Goal: Information Seeking & Learning: Learn about a topic

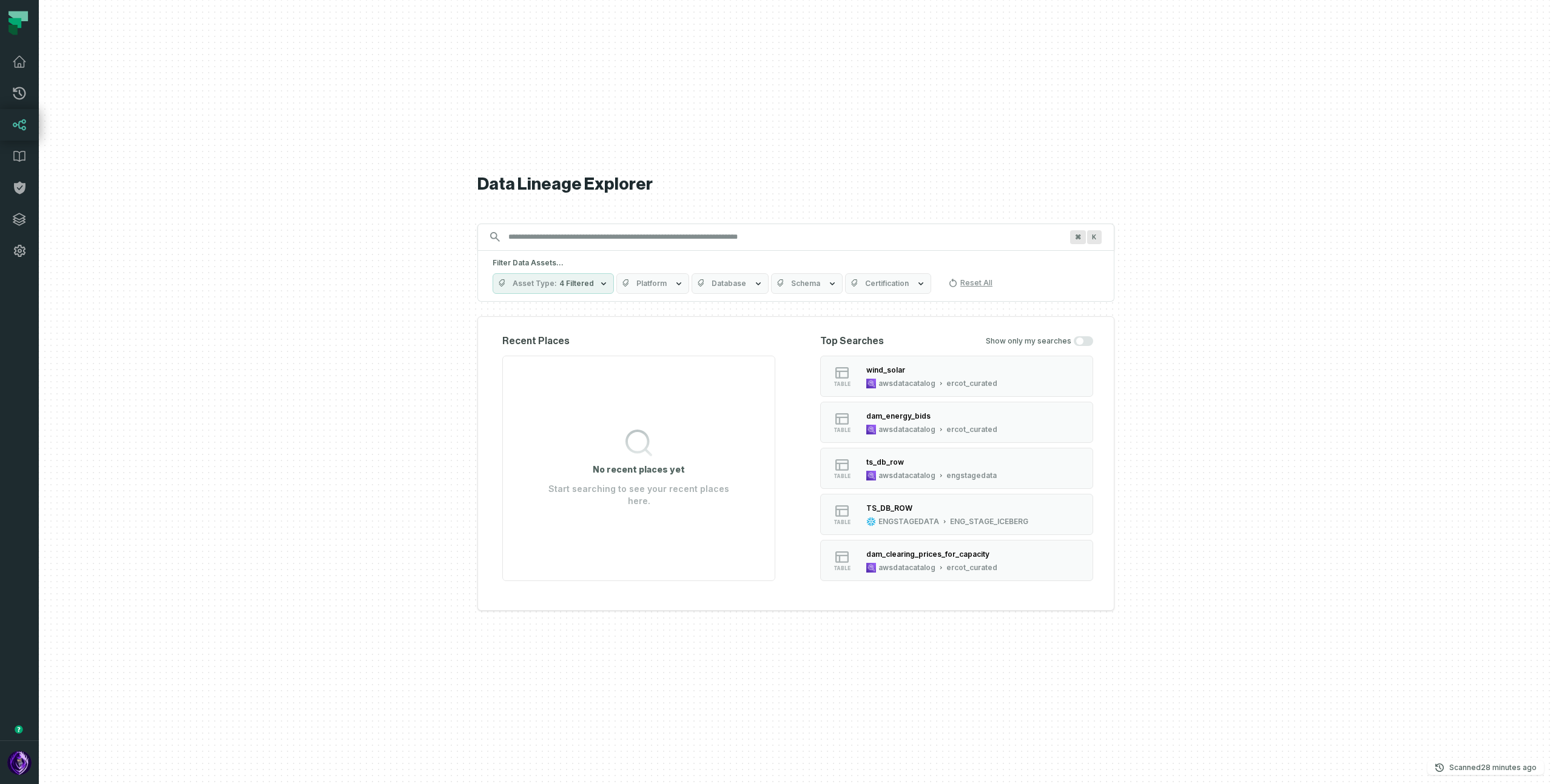
click at [360, 263] on div at bounding box center [795, 392] width 1514 height 784
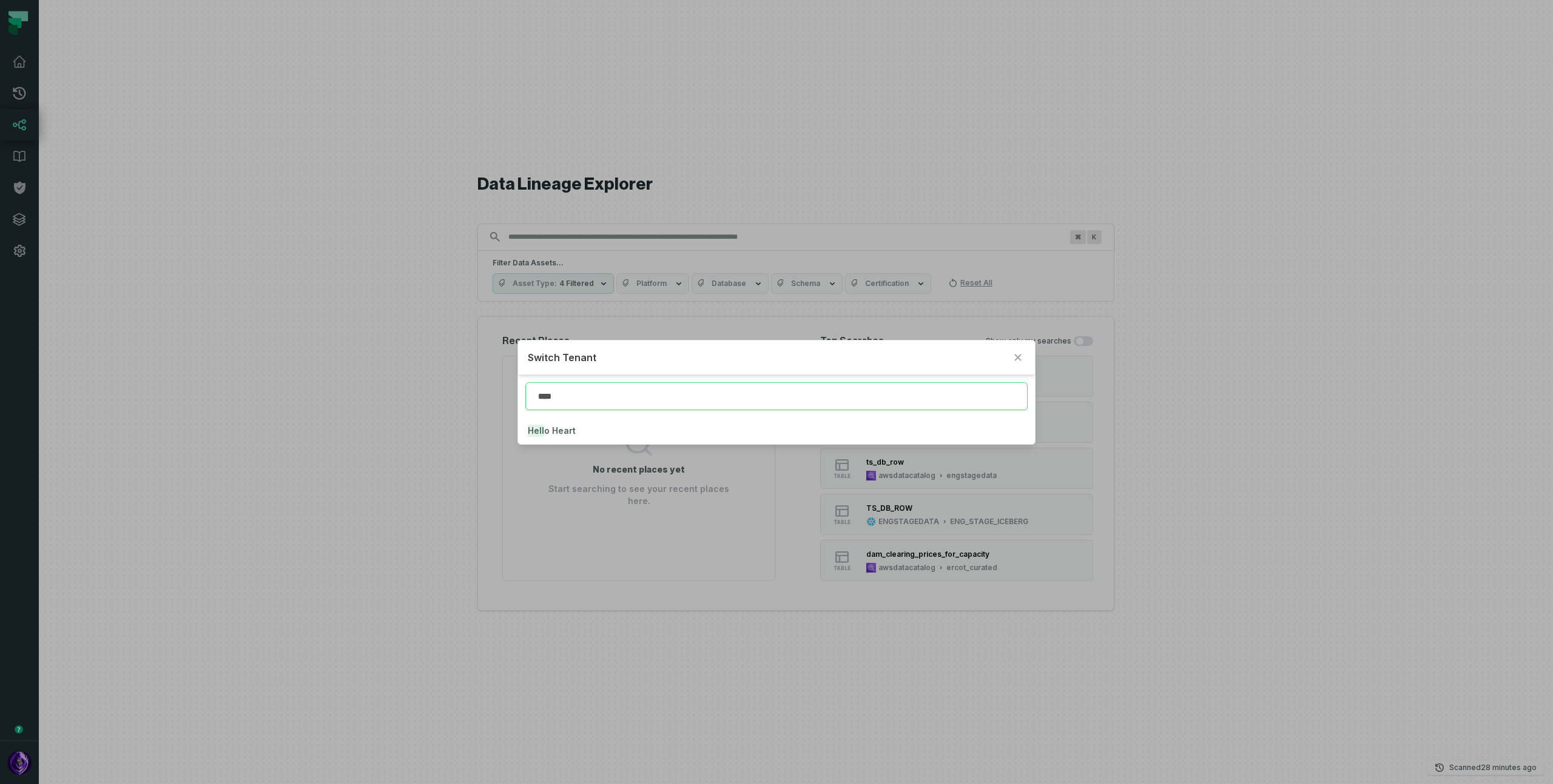
type input "****"
click button "Hell o Heart" at bounding box center [775, 431] width 516 height 26
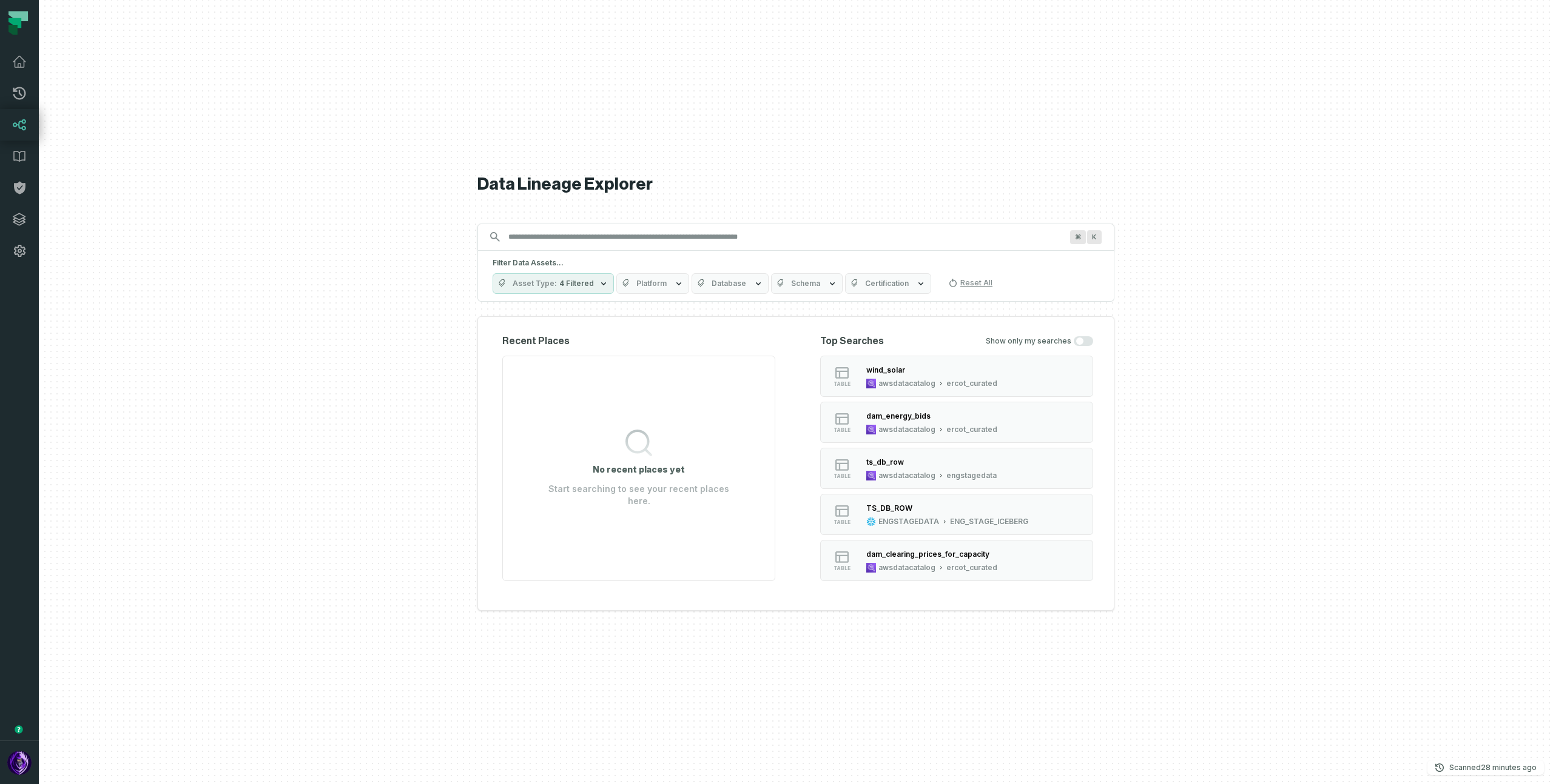
click at [330, 242] on div at bounding box center [795, 392] width 1514 height 784
click at [23, 94] on icon at bounding box center [19, 93] width 14 height 14
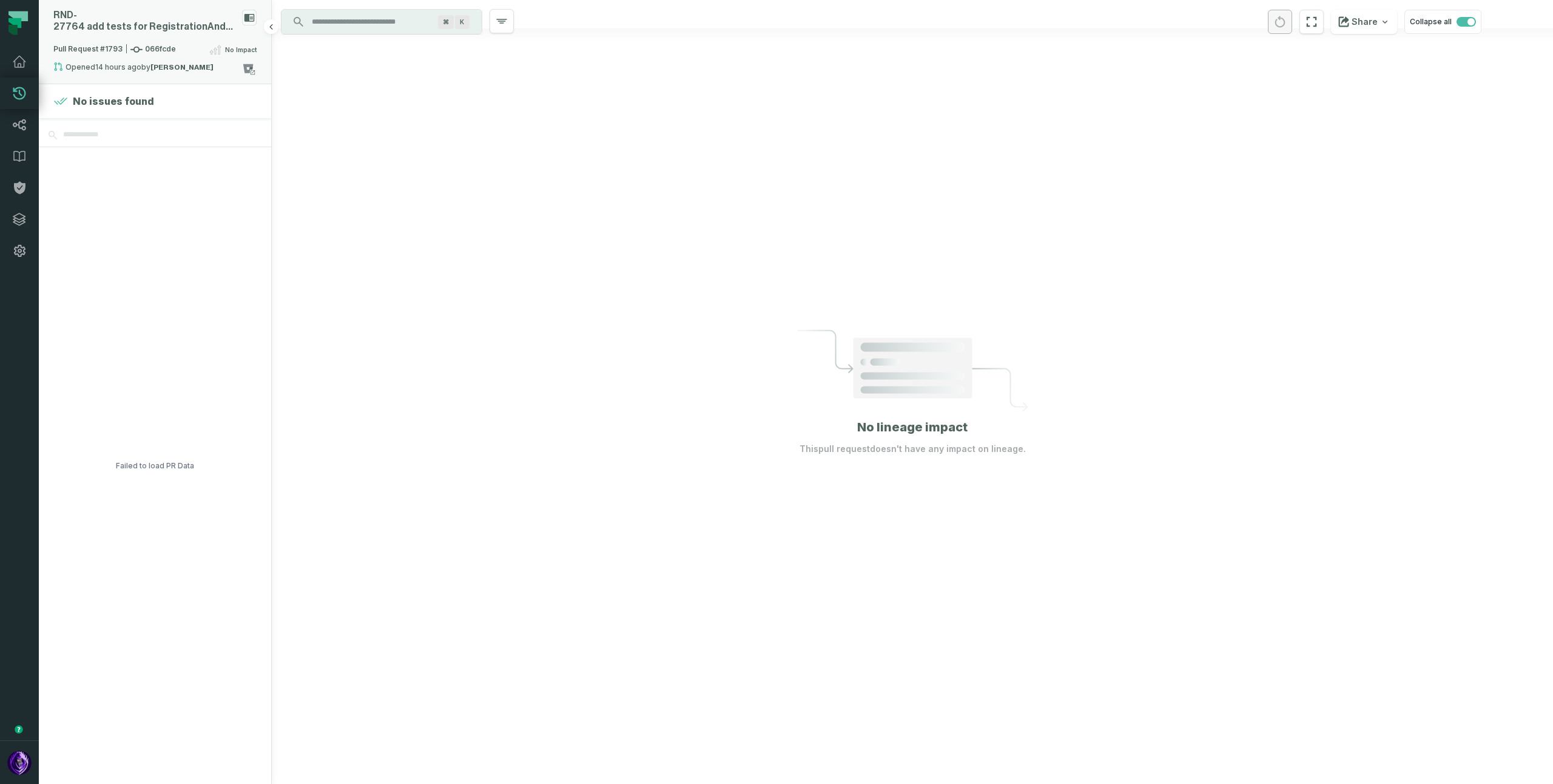
click at [186, 22] on div "RND- 27764 add tests for RegistrationAndLoginController" at bounding box center [146, 21] width 184 height 23
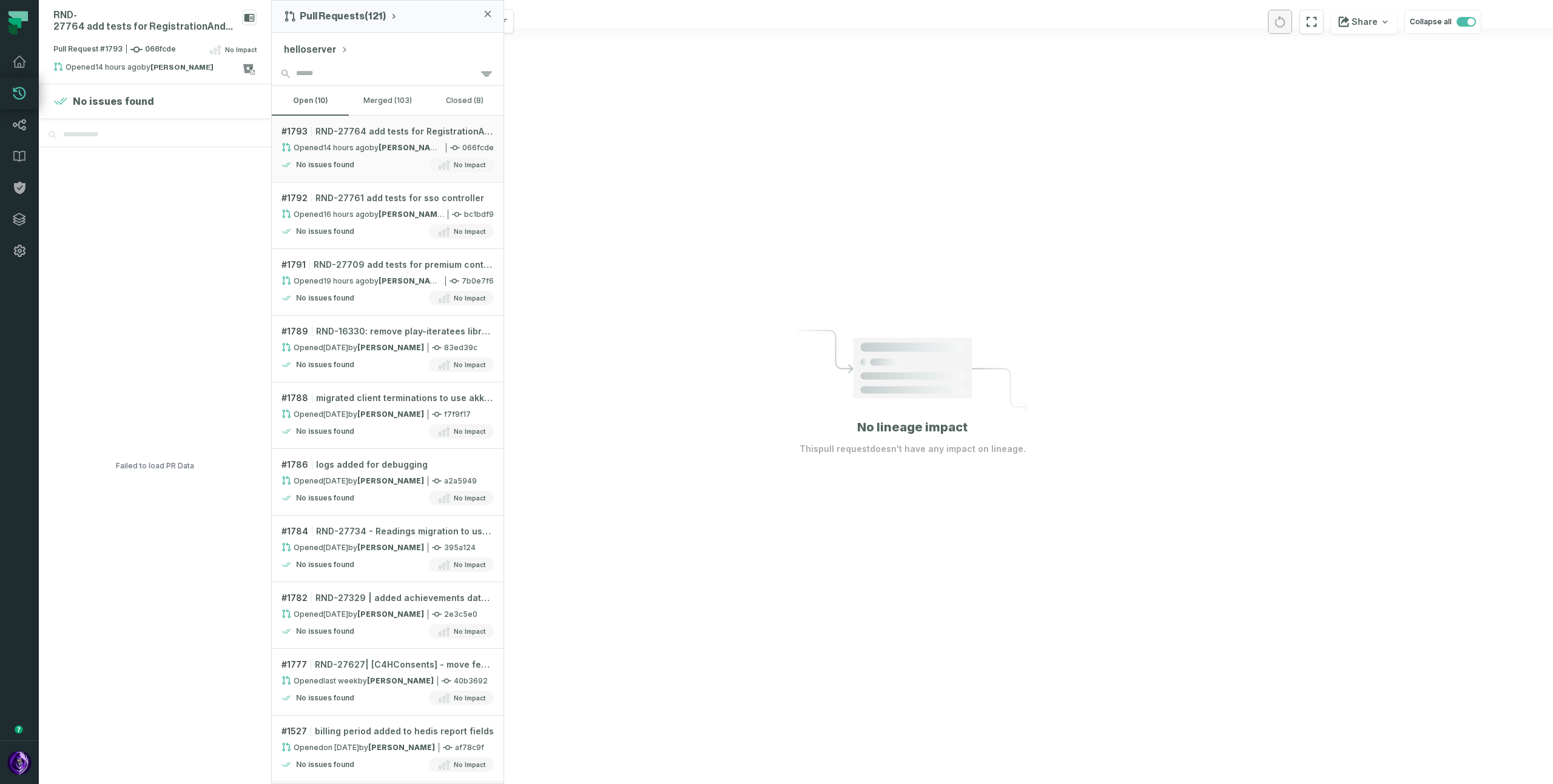
click at [343, 51] on div "helloserver" at bounding box center [387, 47] width 232 height 29
click at [319, 47] on button "helloserver" at bounding box center [316, 49] width 64 height 14
click at [340, 232] on span "data- quality- guardian" at bounding box center [344, 233] width 78 height 9
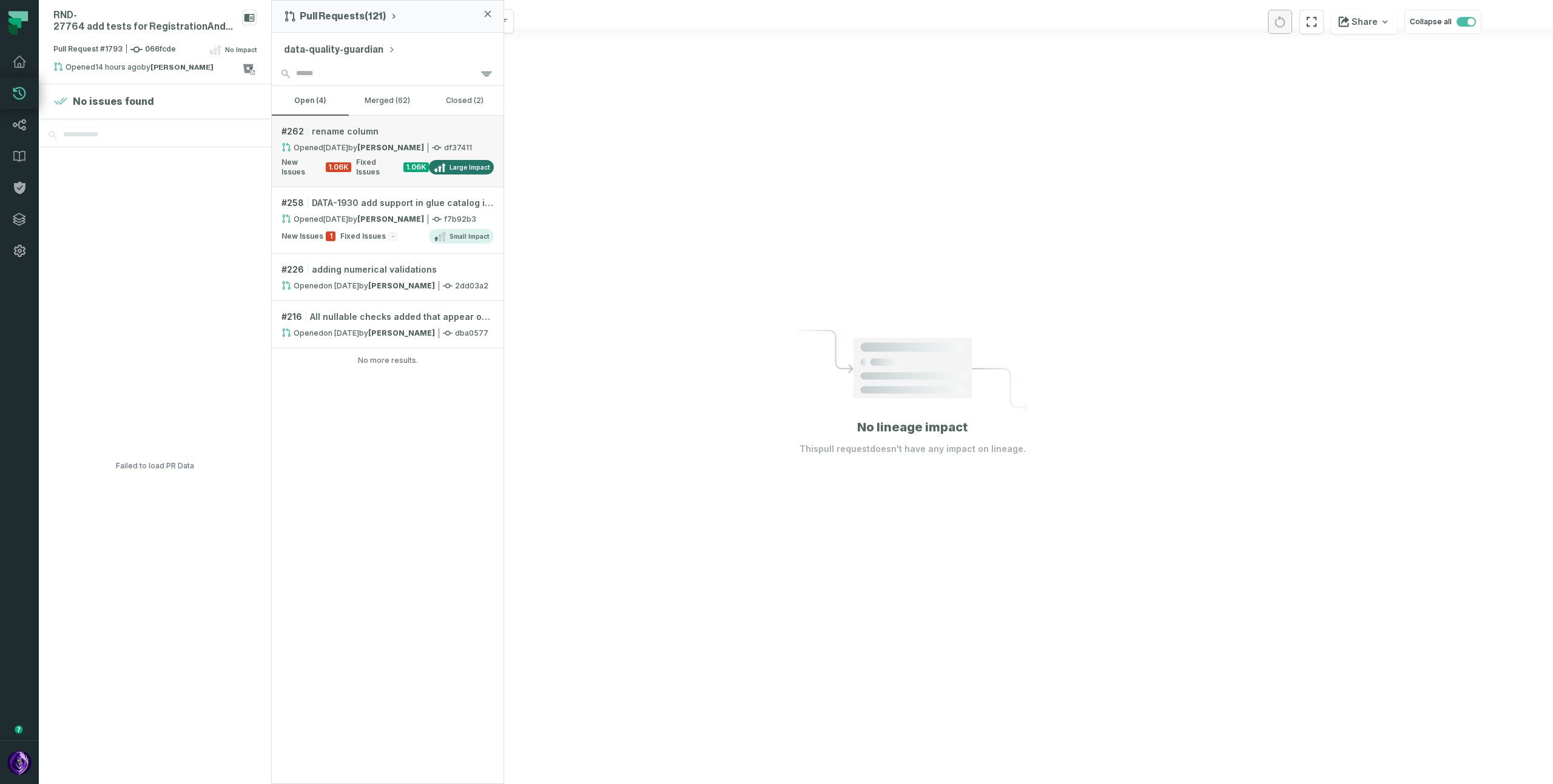
click at [385, 135] on div "# 262 rename column" at bounding box center [388, 131] width 212 height 12
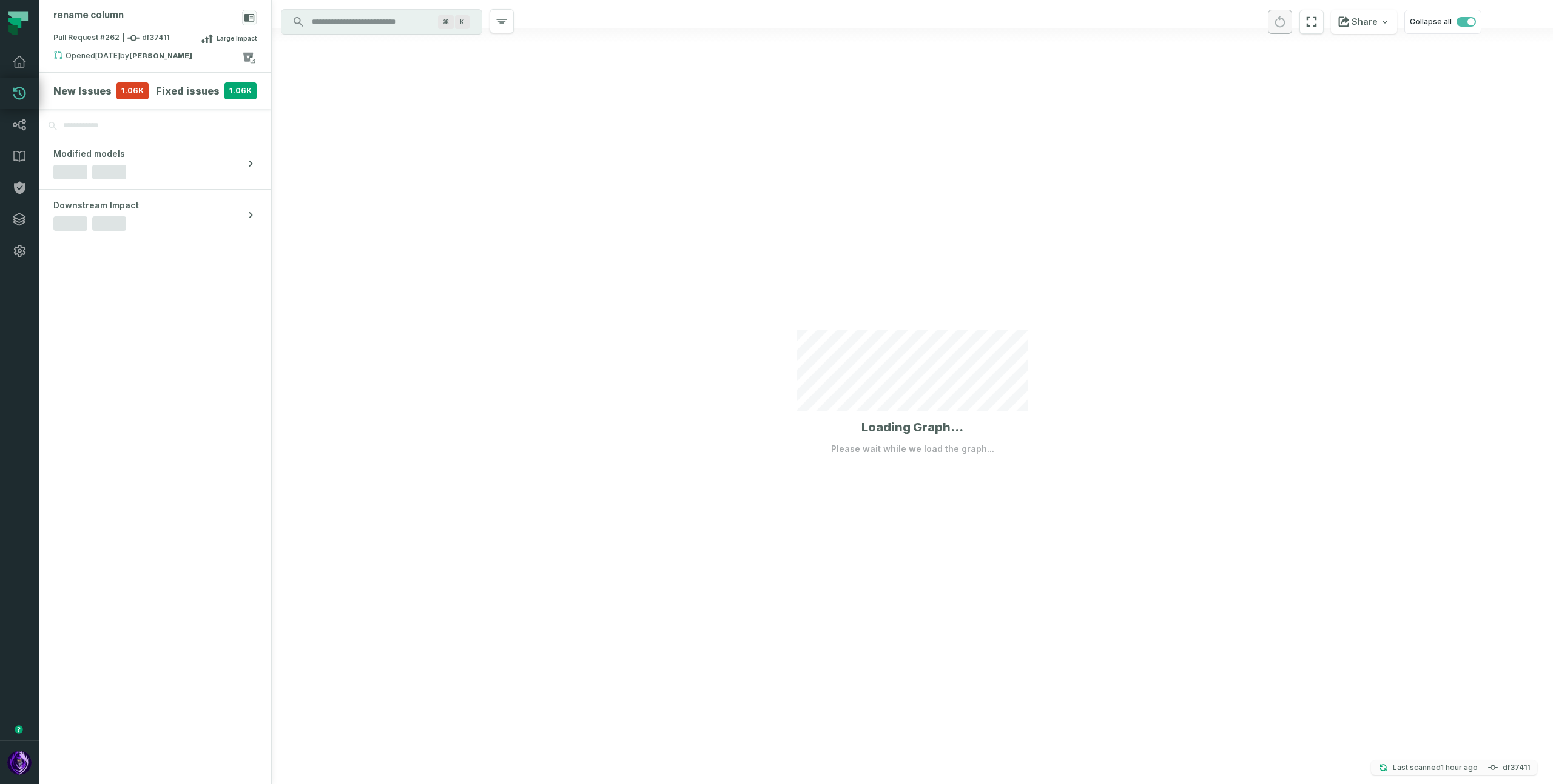
click at [1447, 768] on relative-time "9/2/2025, 9:04:36 AM" at bounding box center [1458, 768] width 37 height 9
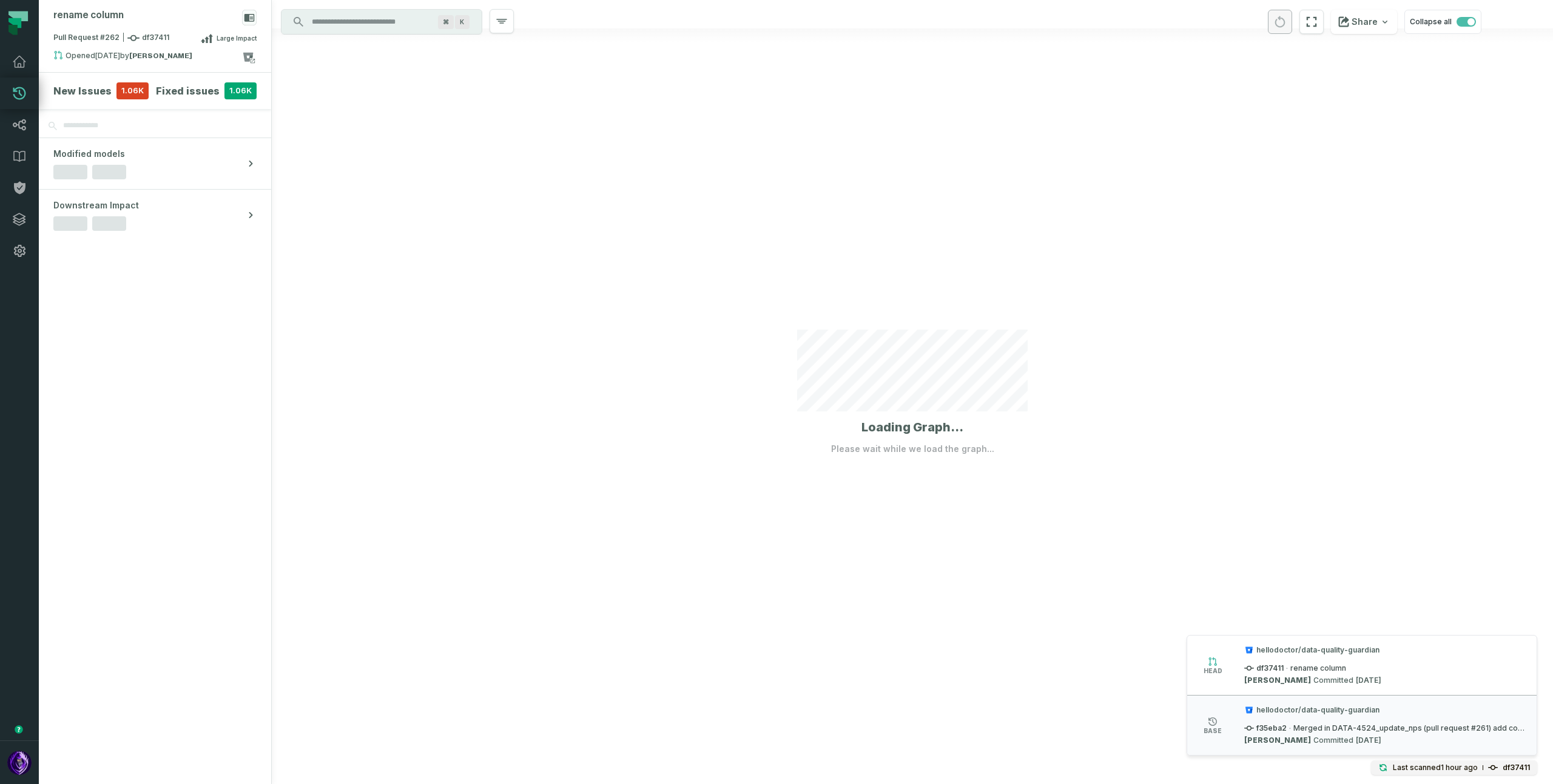
click at [1023, 530] on div at bounding box center [912, 392] width 1281 height 784
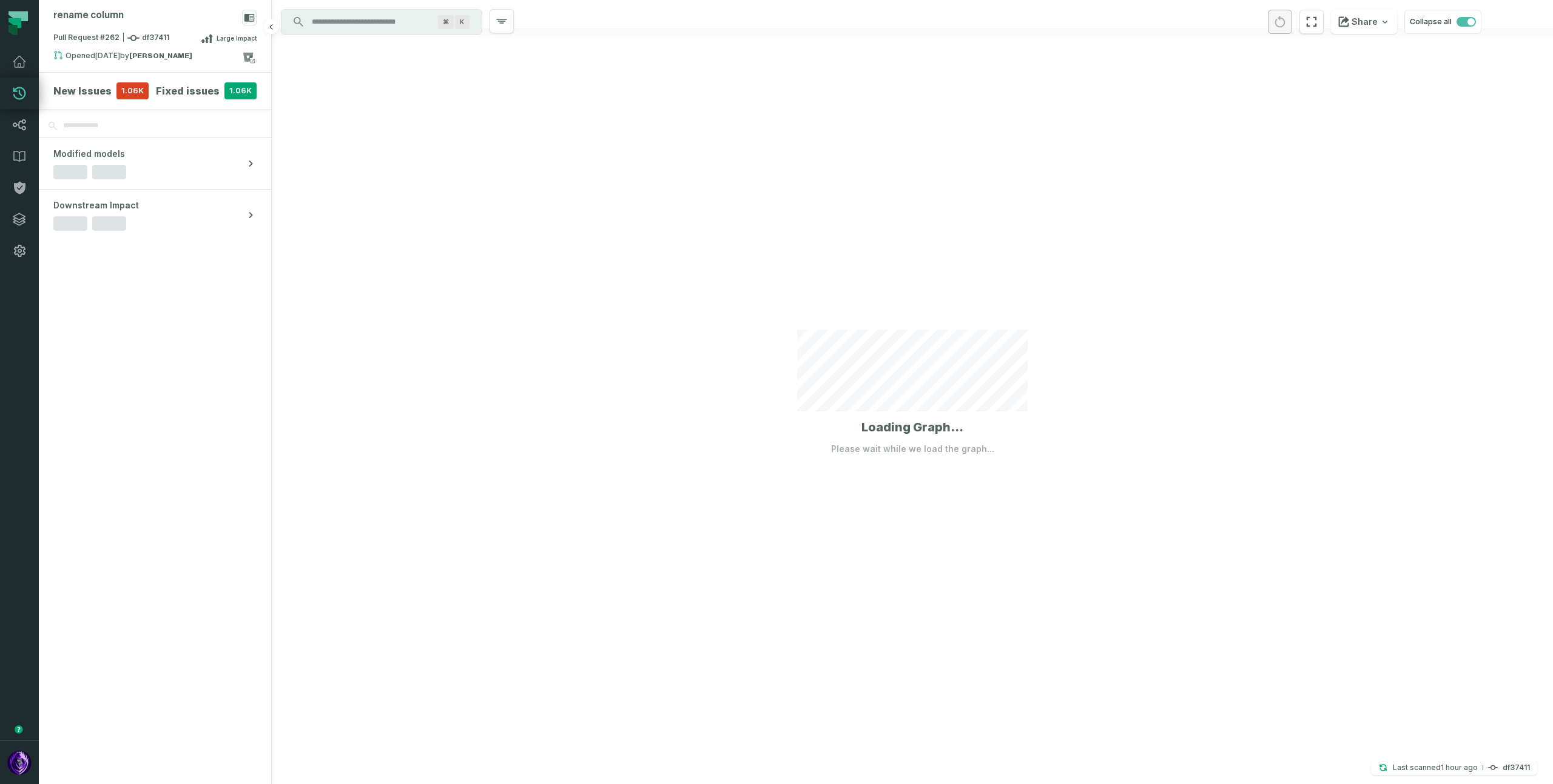
click at [97, 90] on h4 "New Issues" at bounding box center [83, 90] width 58 height 14
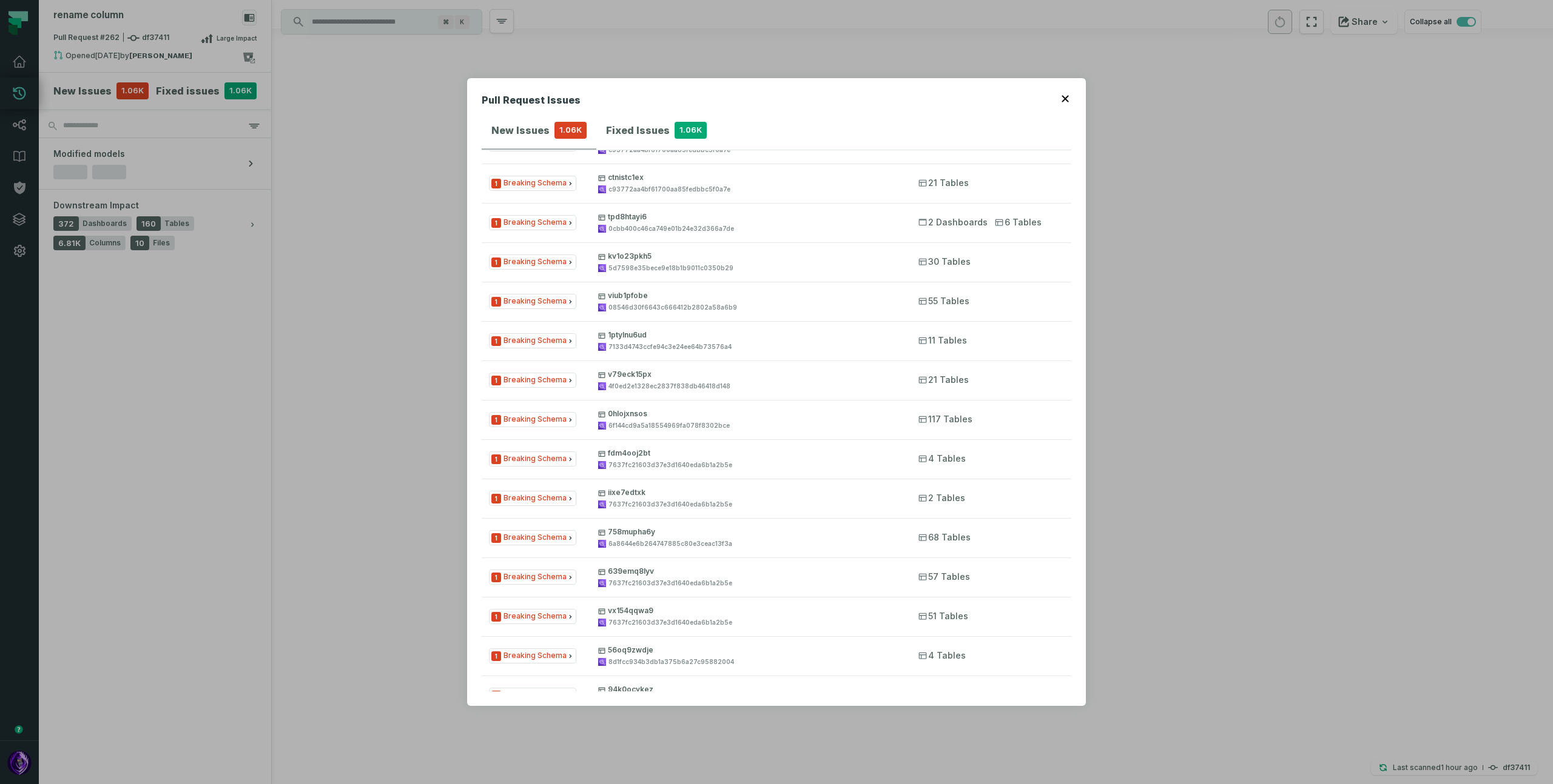
scroll to position [4789, 0]
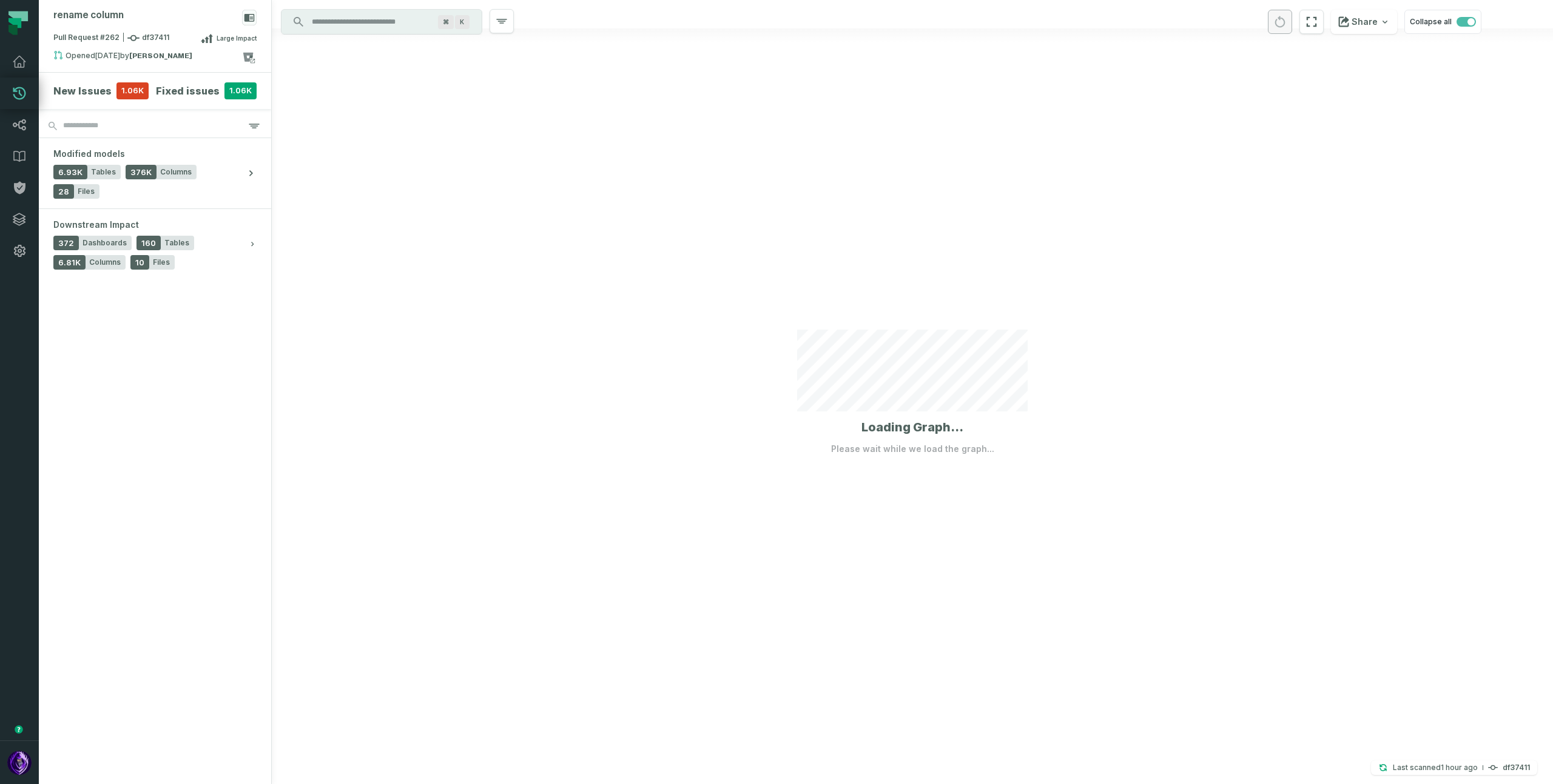
click at [1200, 267] on div at bounding box center [912, 392] width 1281 height 784
click at [467, 277] on div at bounding box center [912, 392] width 1281 height 784
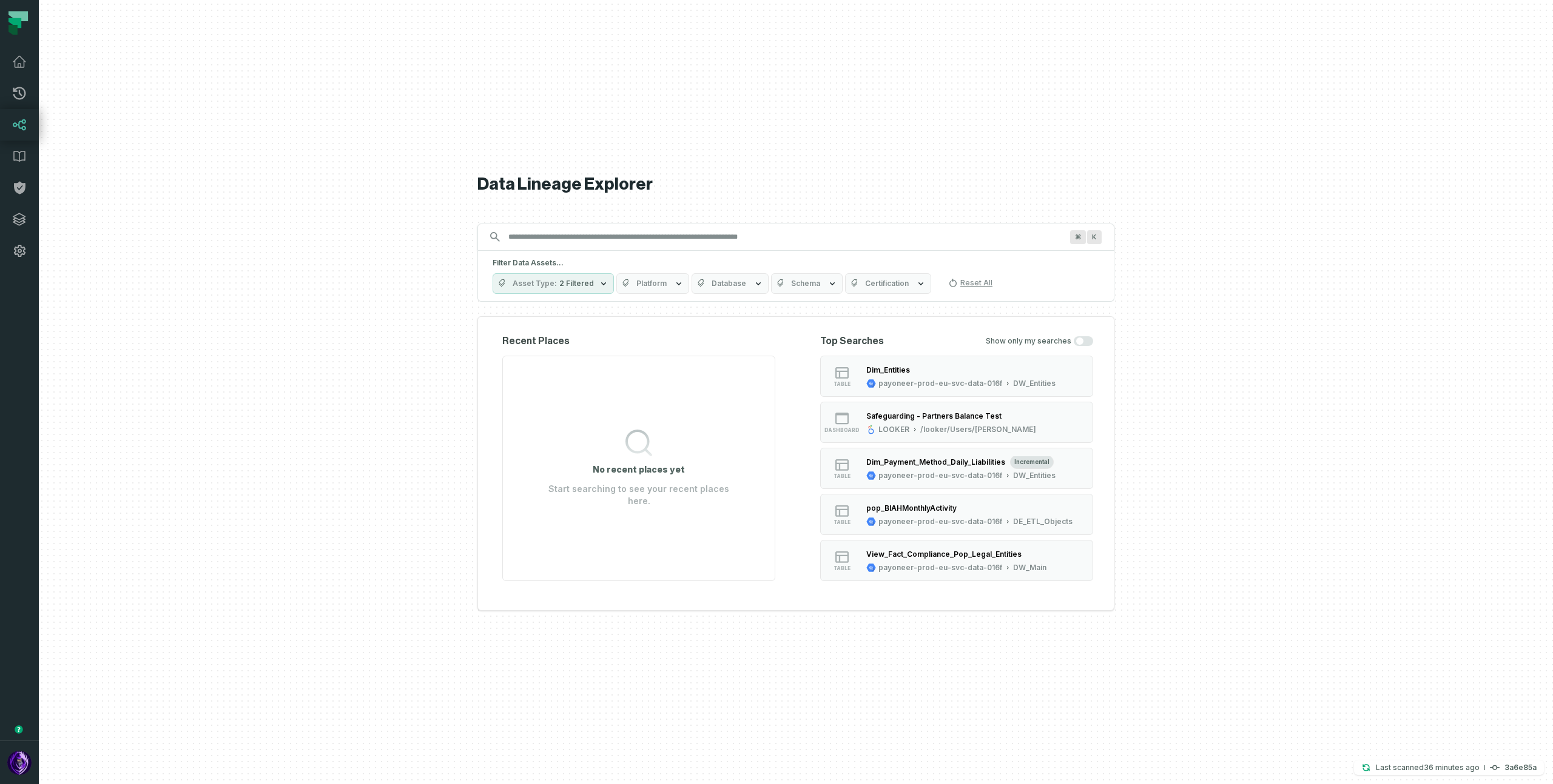
click at [1266, 155] on div at bounding box center [795, 392] width 1514 height 784
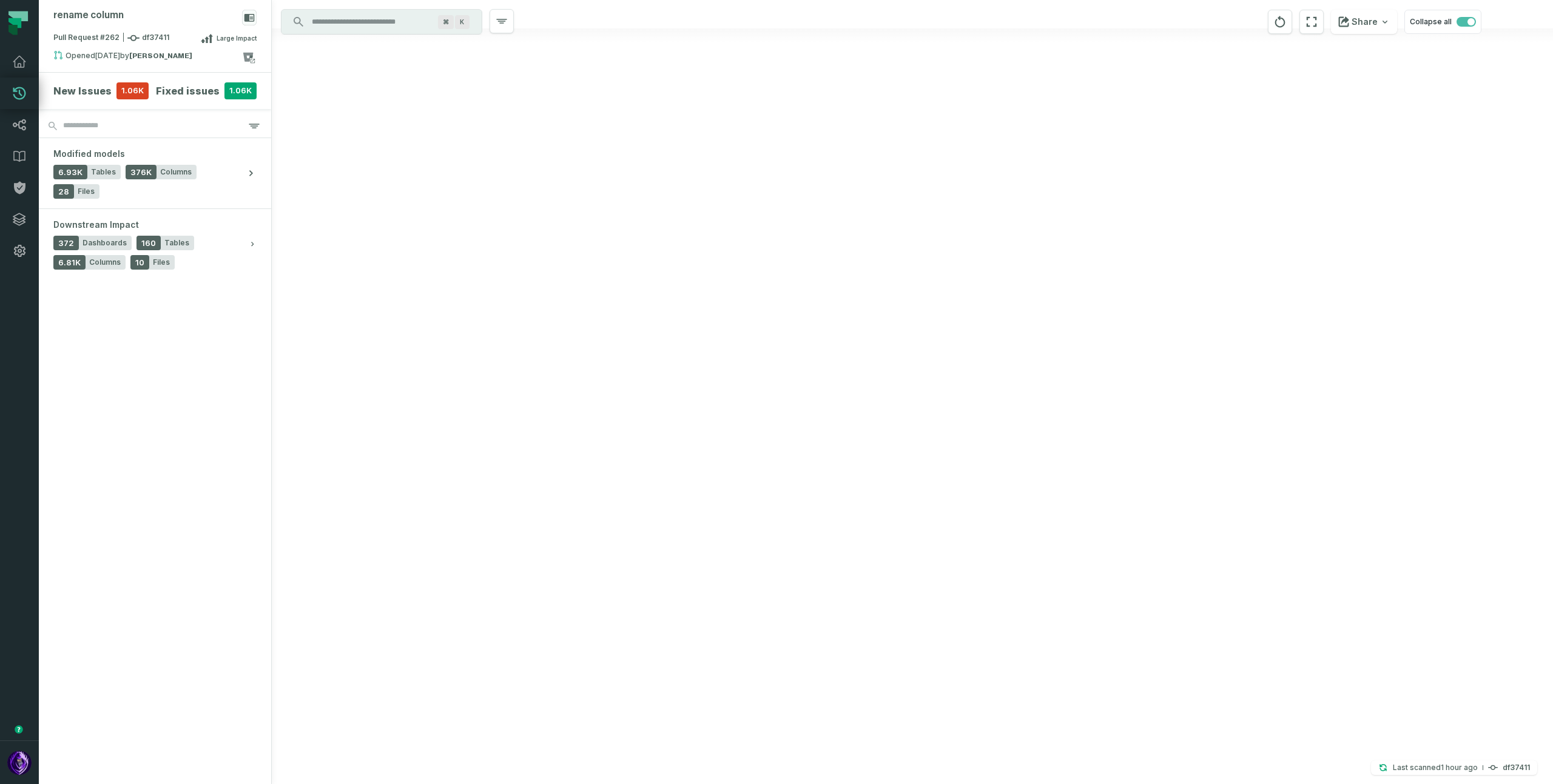
click at [907, 202] on div at bounding box center [912, 392] width 1281 height 784
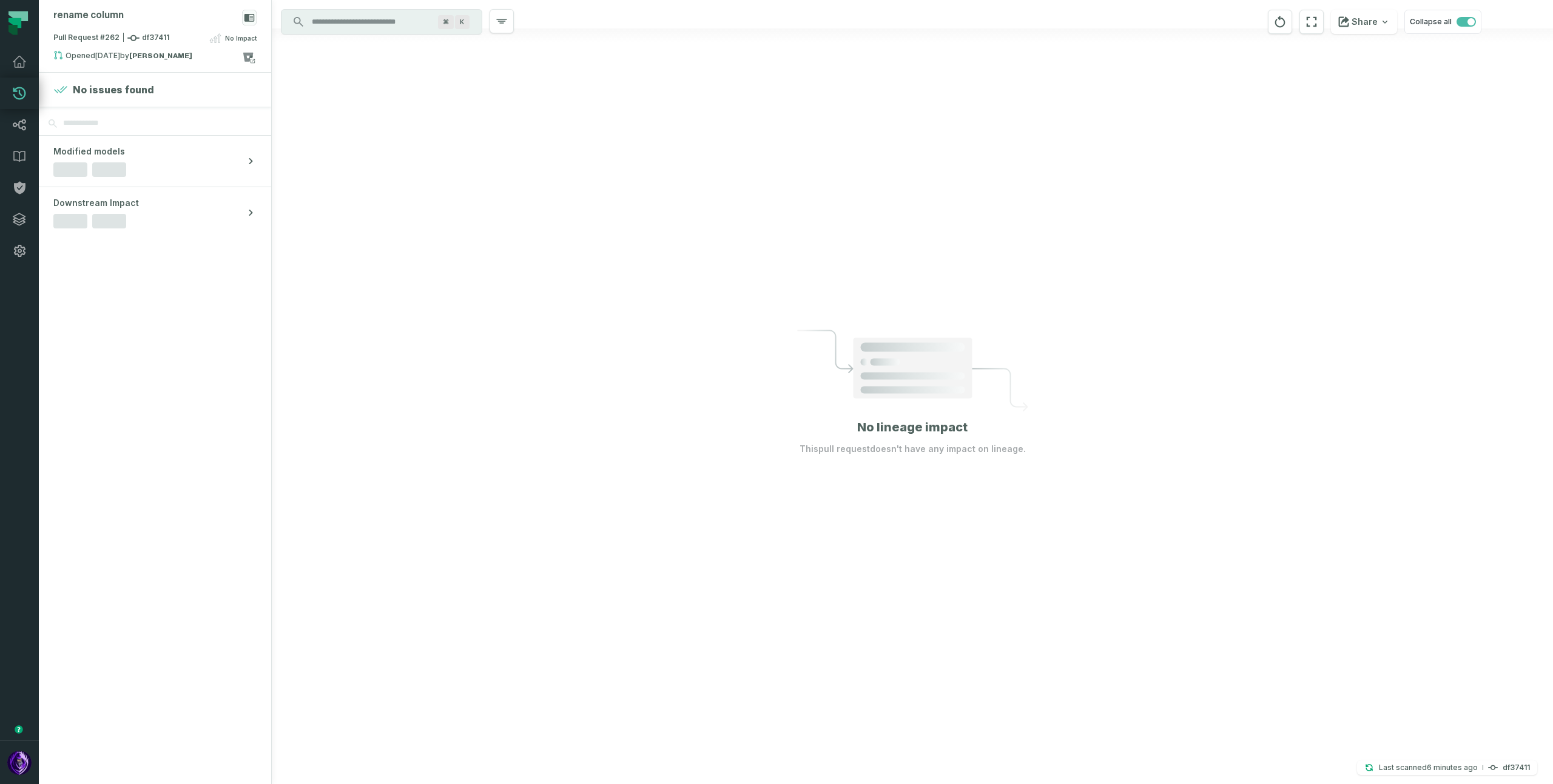
click at [572, 290] on div at bounding box center [912, 392] width 1281 height 784
click at [428, 263] on div at bounding box center [912, 392] width 1281 height 784
click at [1297, 284] on div at bounding box center [912, 392] width 1281 height 784
click at [1242, 413] on div at bounding box center [912, 392] width 1281 height 784
